Goal: Transaction & Acquisition: Obtain resource

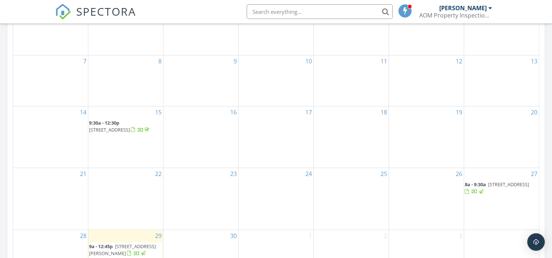
scroll to position [511, 0]
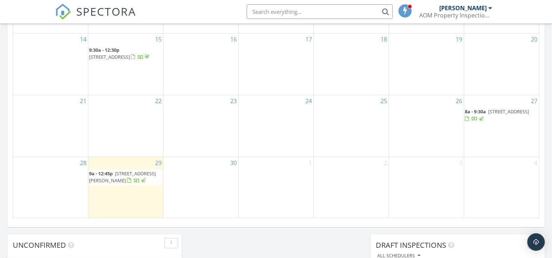
click at [478, 120] on div at bounding box center [475, 120] width 6 height 6
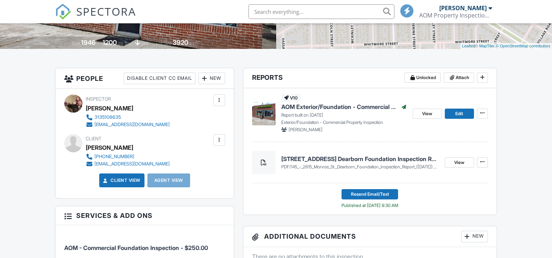
scroll to position [398, 0]
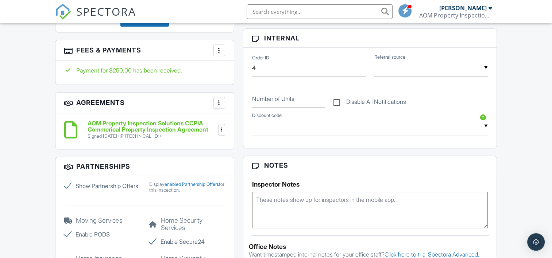
click at [220, 48] on div at bounding box center [219, 50] width 7 height 7
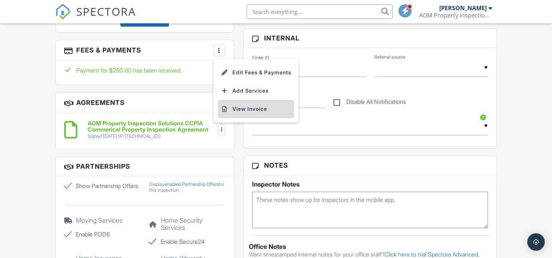
click at [249, 105] on li "View Invoice" at bounding box center [256, 109] width 76 height 18
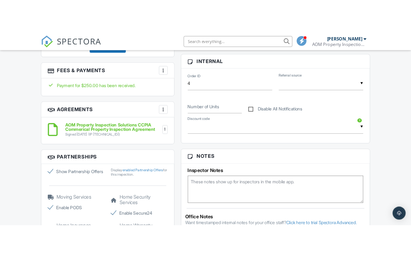
scroll to position [405, 0]
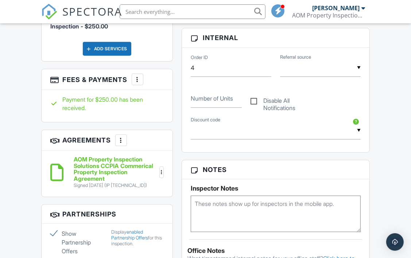
click at [105, 162] on h6 "AOM Property Inspection Solutions CCPIA Commerical Property Inspection Agreement" at bounding box center [116, 170] width 84 height 26
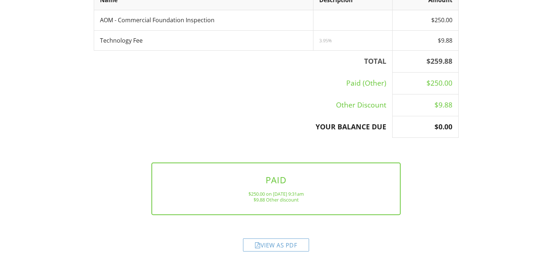
scroll to position [151, 0]
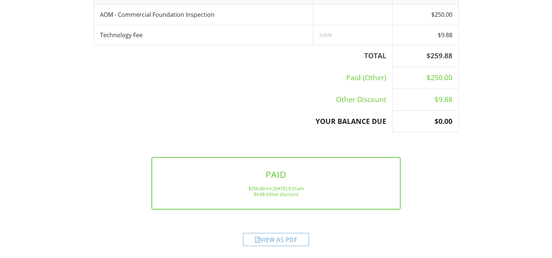
click at [278, 241] on div "View as PDF" at bounding box center [276, 239] width 66 height 13
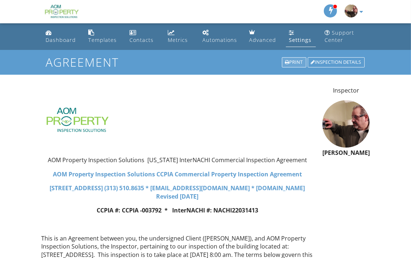
click at [289, 62] on div "Print" at bounding box center [294, 62] width 24 height 10
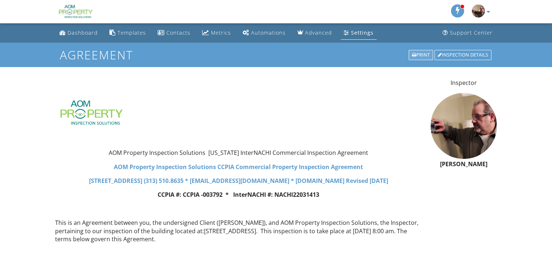
click at [411, 56] on div "Print" at bounding box center [421, 55] width 24 height 10
click at [411, 54] on div "Print" at bounding box center [421, 55] width 24 height 10
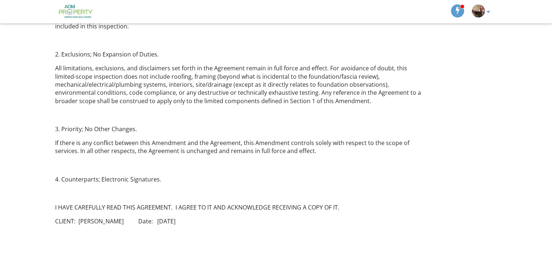
scroll to position [1293, 0]
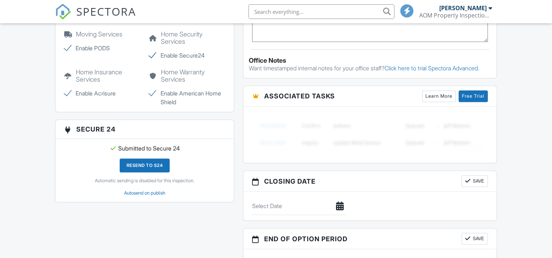
scroll to position [438, 0]
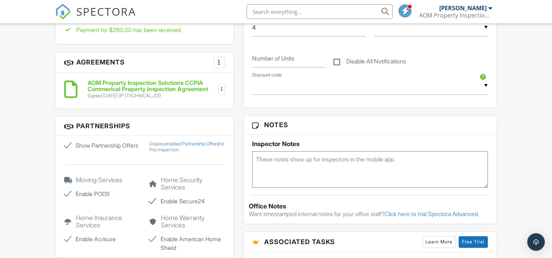
click at [222, 92] on div at bounding box center [221, 90] width 7 height 12
click at [203, 143] on li "Download" at bounding box center [200, 146] width 42 height 18
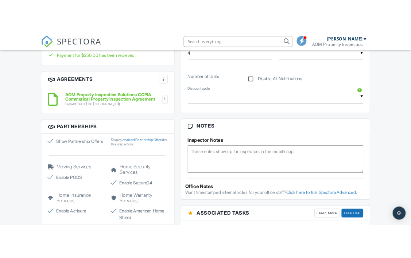
scroll to position [446, 0]
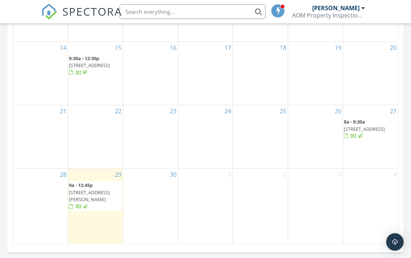
scroll to position [537, 0]
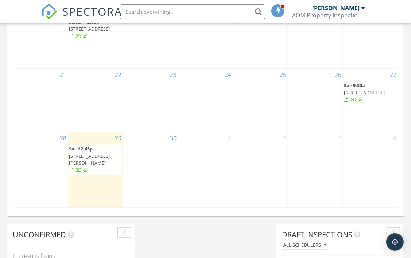
click at [72, 174] on div at bounding box center [72, 171] width 6 height 6
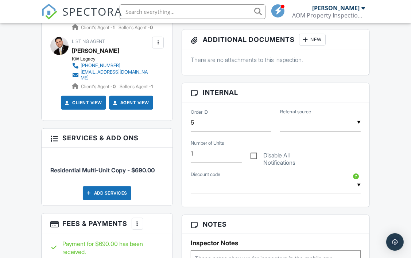
scroll to position [438, 0]
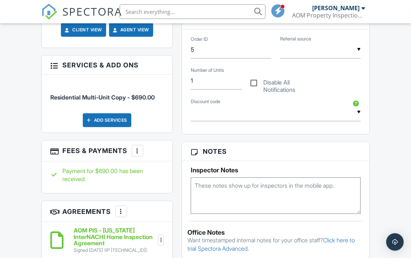
click at [138, 149] on div at bounding box center [137, 150] width 7 height 7
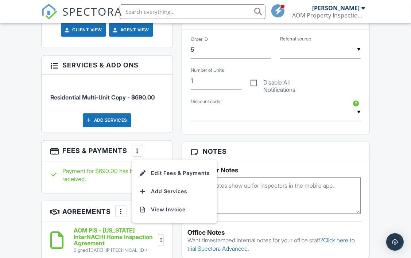
click at [84, 172] on div "Payment for $690.00 has been received." at bounding box center [107, 175] width 114 height 16
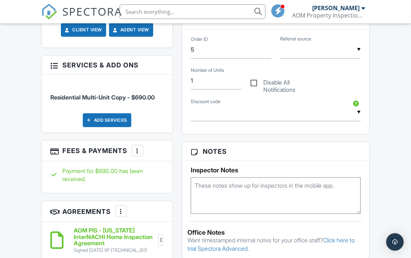
click at [75, 176] on div "Payment for $690.00 has been received." at bounding box center [107, 175] width 114 height 16
click at [130, 169] on div "Payment for $690.00 has been received." at bounding box center [107, 175] width 114 height 16
click at [65, 173] on div "Payment for $690.00 has been received." at bounding box center [107, 175] width 114 height 16
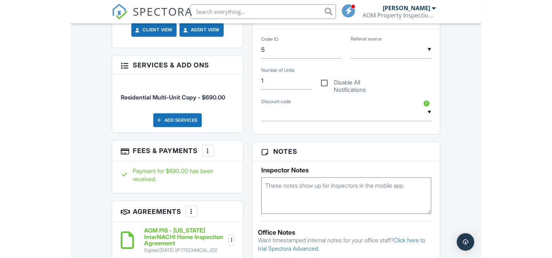
scroll to position [431, 0]
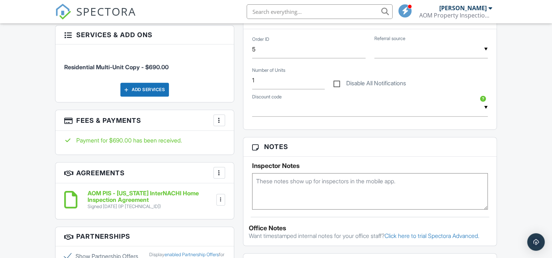
click at [68, 140] on div at bounding box center [67, 140] width 7 height 7
click at [80, 141] on div "Payment for $690.00 has been received." at bounding box center [144, 141] width 161 height 8
click at [220, 121] on div at bounding box center [219, 120] width 7 height 7
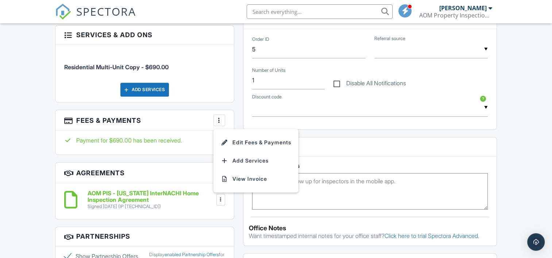
click at [99, 140] on div "Payment for $690.00 has been received." at bounding box center [144, 141] width 161 height 8
click at [99, 141] on div "Payment for $690.00 has been received." at bounding box center [144, 141] width 161 height 8
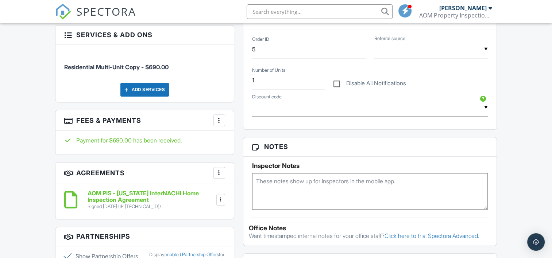
click at [185, 143] on div "Payment for $690.00 has been received." at bounding box center [144, 141] width 161 height 8
click at [221, 119] on div at bounding box center [219, 120] width 7 height 7
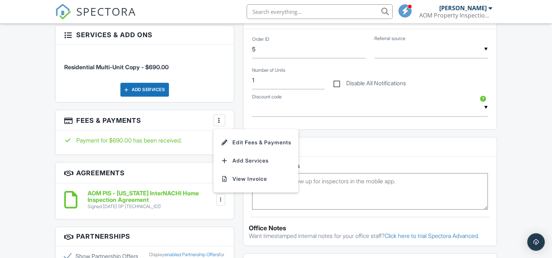
click at [220, 119] on div at bounding box center [219, 120] width 7 height 7
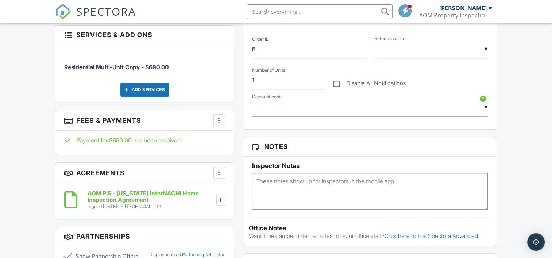
click at [146, 144] on div "Payment for $690.00 has been received." at bounding box center [144, 143] width 178 height 24
click at [220, 200] on div at bounding box center [220, 199] width 7 height 7
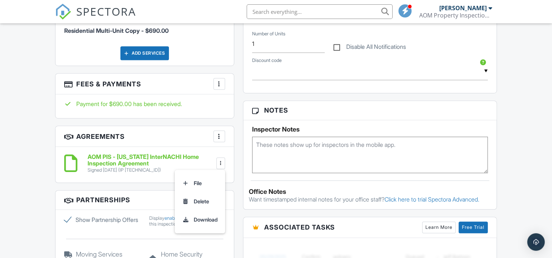
scroll to position [504, 0]
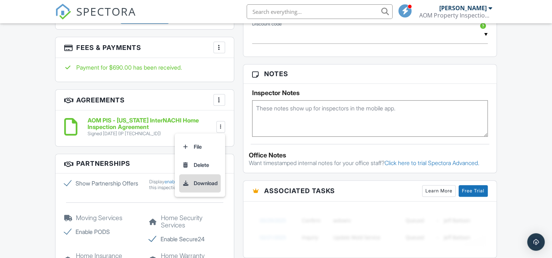
click at [203, 184] on li "Download" at bounding box center [200, 183] width 42 height 18
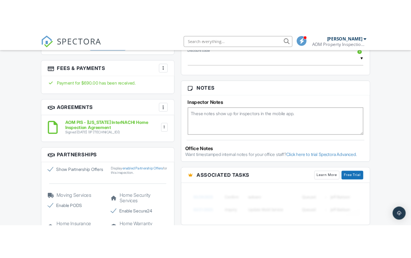
scroll to position [511, 0]
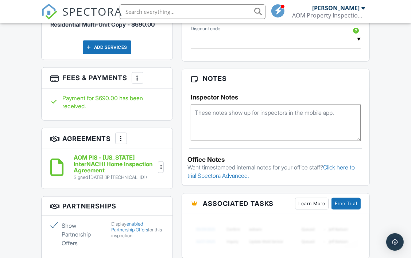
click at [59, 101] on div "Payment for $690.00 has been received." at bounding box center [107, 102] width 114 height 16
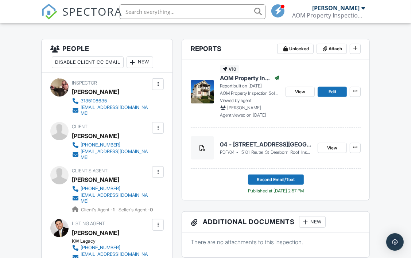
scroll to position [146, 0]
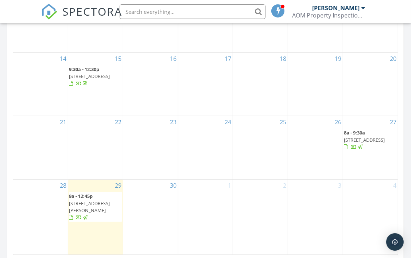
scroll to position [489, 0]
click at [102, 220] on span "9a - 12:45p 5101 Reuter St, Dearborn 48126" at bounding box center [95, 207] width 53 height 28
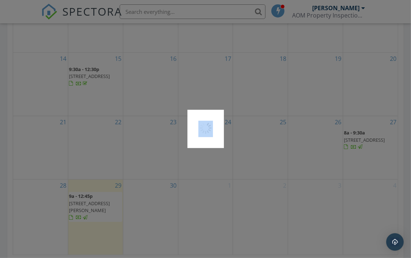
click at [102, 220] on div at bounding box center [205, 129] width 411 height 258
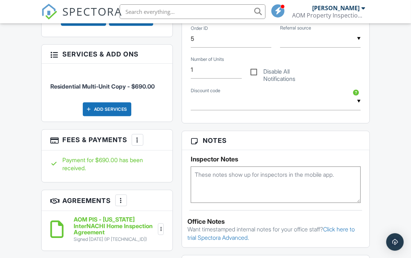
click at [74, 139] on h3 "Fees & Payments More Edit Fees & Payments Add Services View Invoice" at bounding box center [107, 140] width 131 height 21
click at [50, 139] on div at bounding box center [53, 139] width 7 height 7
click at [69, 164] on div "Payment for $690.00 has been received." at bounding box center [107, 164] width 114 height 16
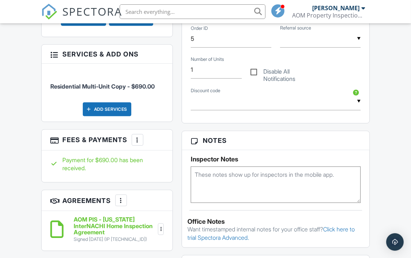
click at [136, 140] on div at bounding box center [137, 140] width 7 height 7
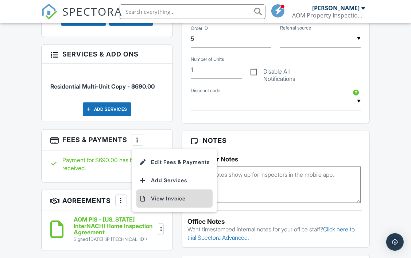
click at [171, 197] on li "View Invoice" at bounding box center [175, 199] width 76 height 18
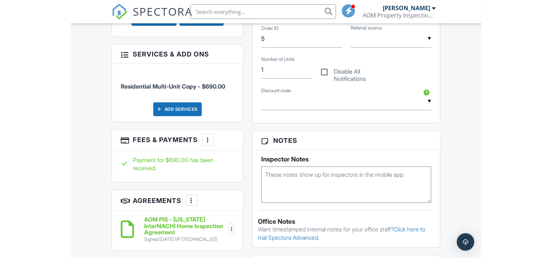
scroll to position [441, 0]
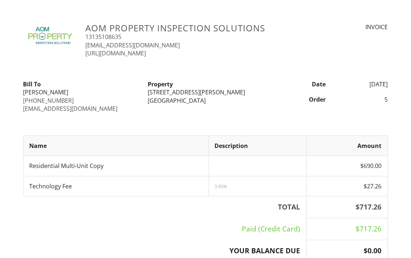
scroll to position [124, 0]
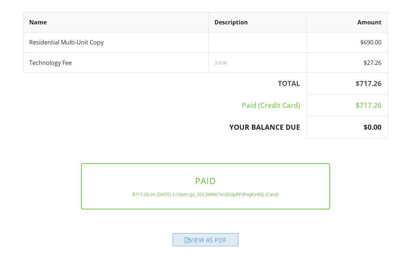
click at [205, 244] on div "View as PDF" at bounding box center [206, 240] width 66 height 13
